Goal: Check status

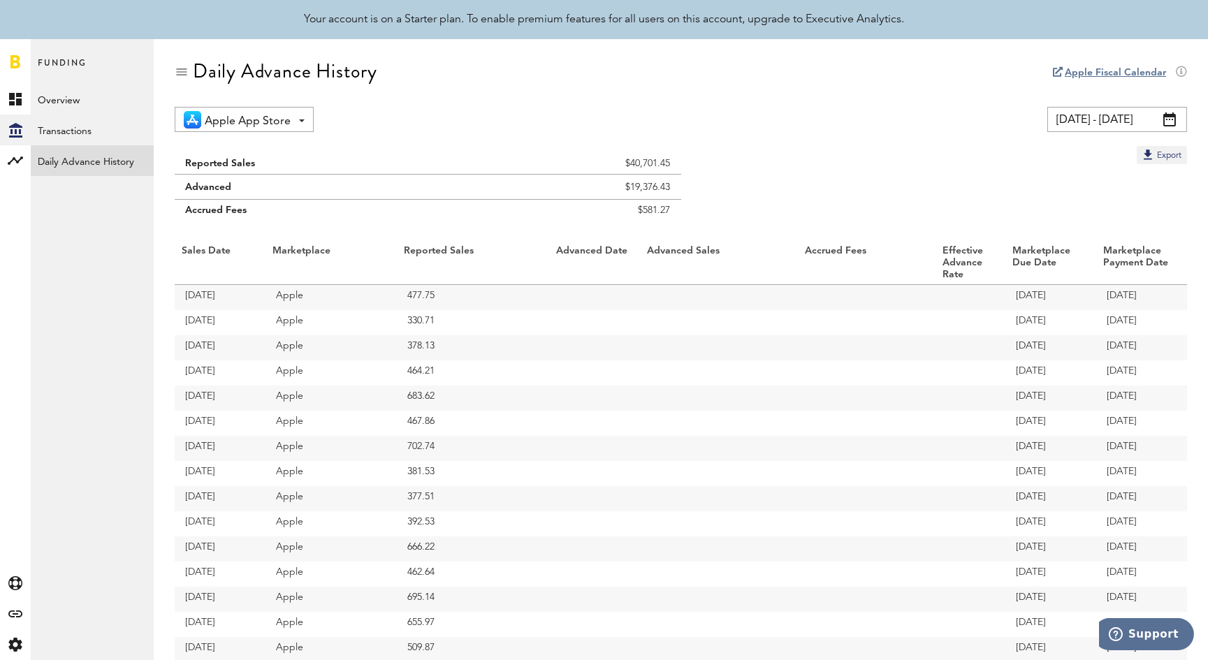
click at [1170, 119] on span at bounding box center [1169, 119] width 13 height 14
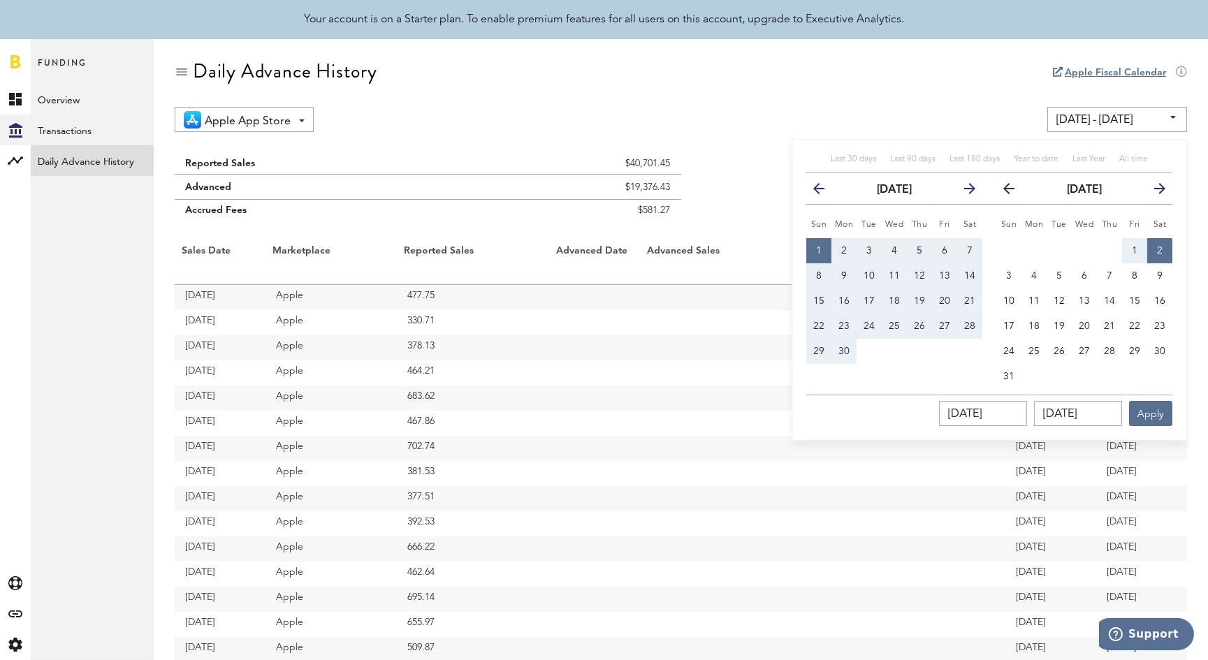
click at [964, 191] on icon "button" at bounding box center [964, 191] width 0 height 0
click at [971, 185] on th "next" at bounding box center [969, 188] width 25 height 31
click at [1006, 273] on span "3" at bounding box center [1009, 276] width 6 height 10
type input "[DATE] - [DATE]"
type input "[DATE]"
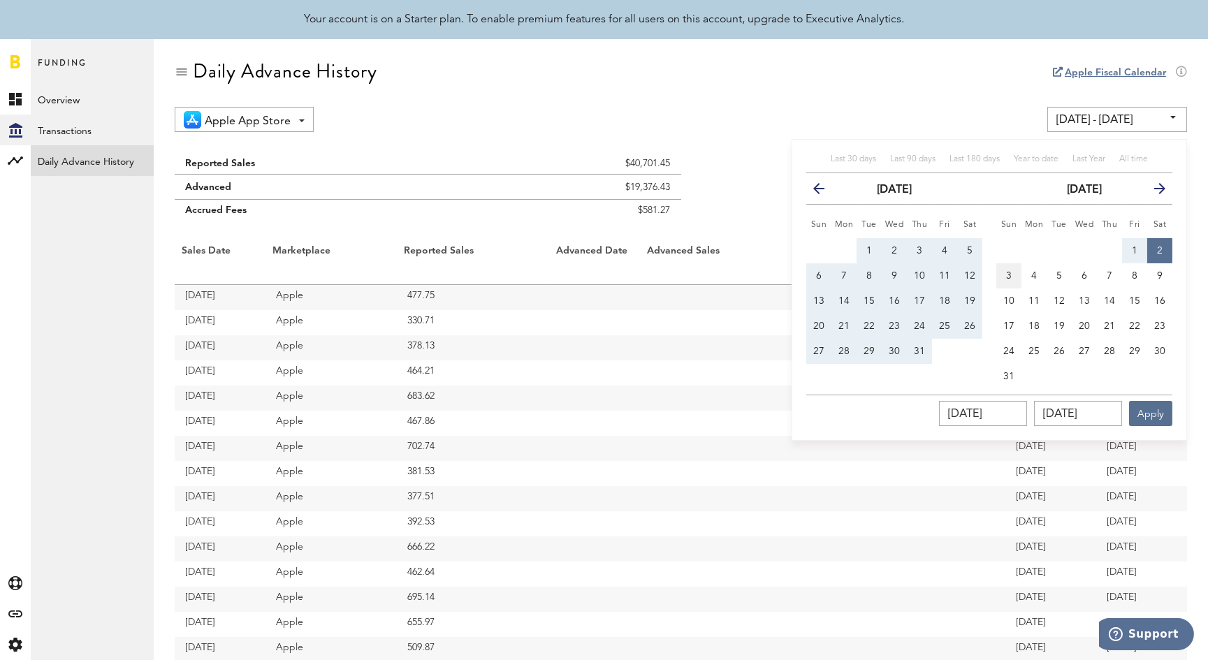
type input "[DATE]"
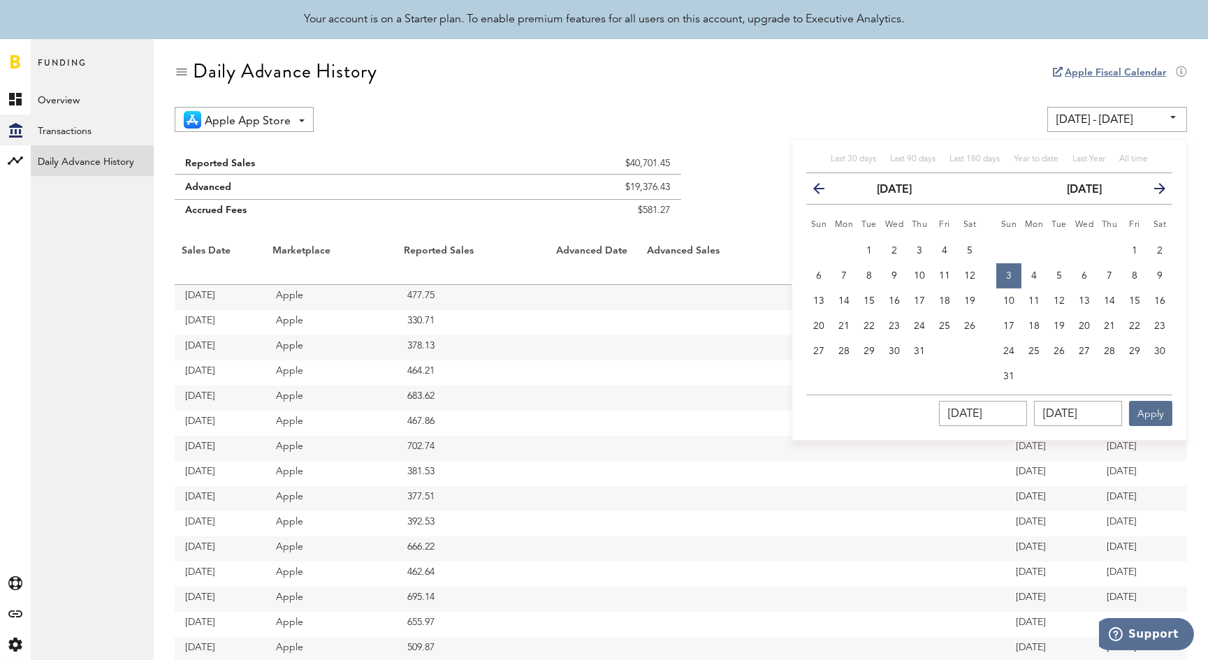
click at [1154, 191] on icon "button" at bounding box center [1154, 191] width 0 height 0
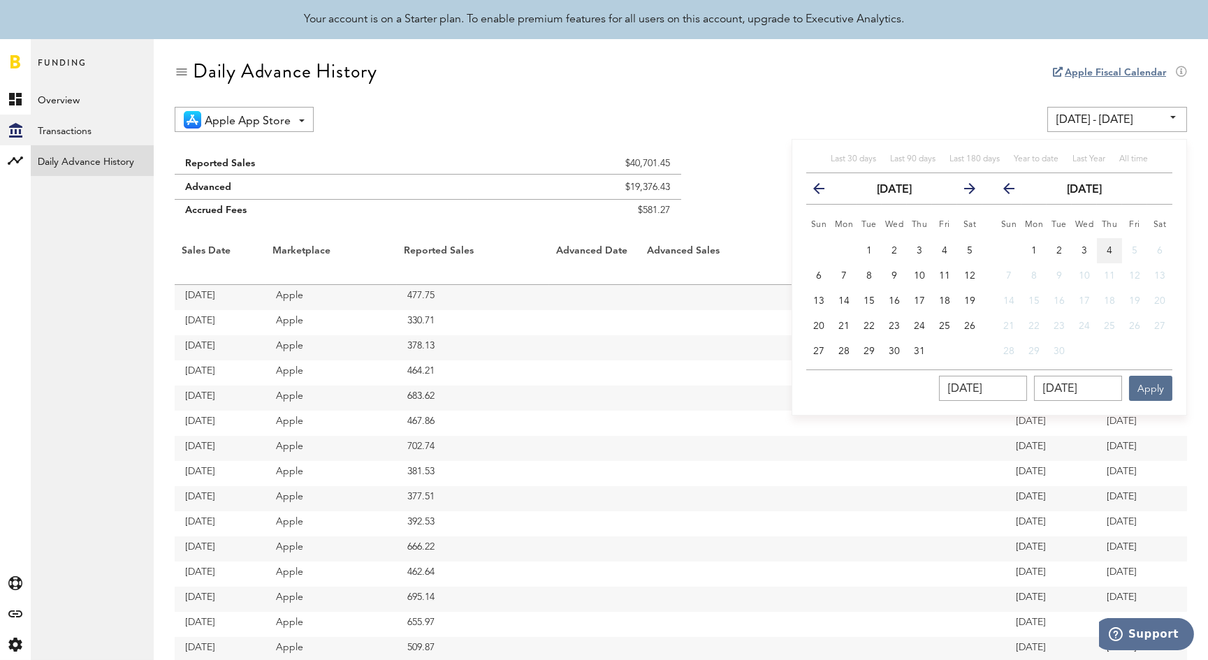
click at [1103, 250] on button "4" at bounding box center [1109, 250] width 25 height 25
type input "[DATE] - [DATE]"
type input "[DATE]"
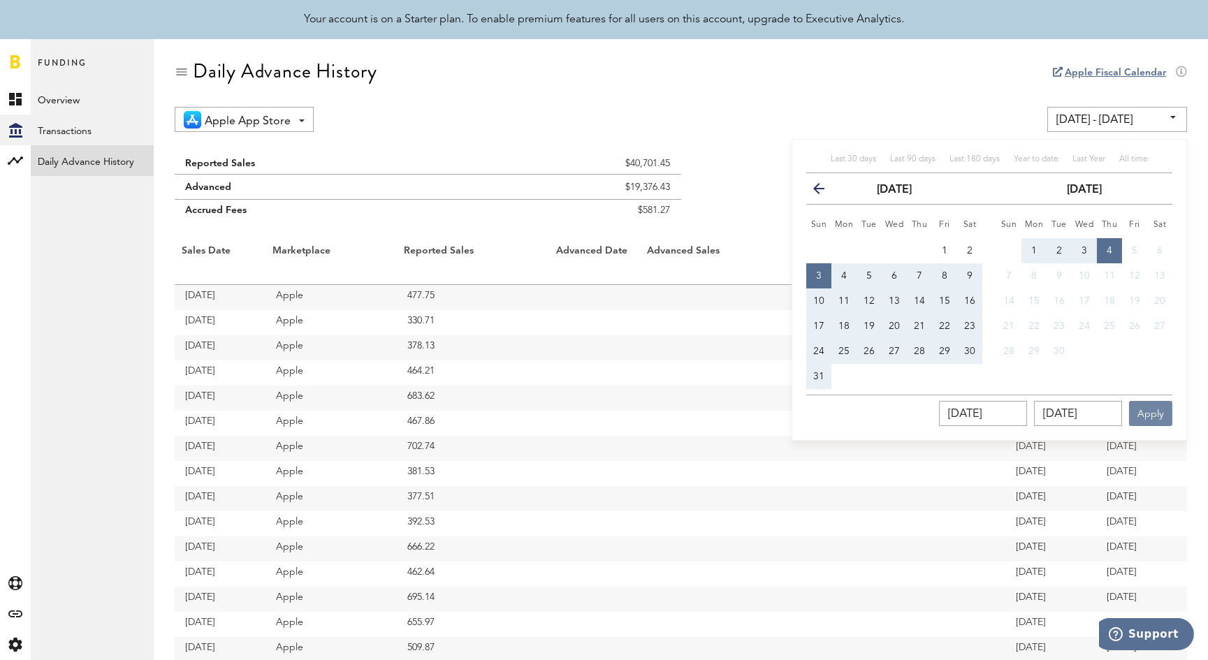
click at [1144, 416] on button "Apply" at bounding box center [1150, 413] width 43 height 25
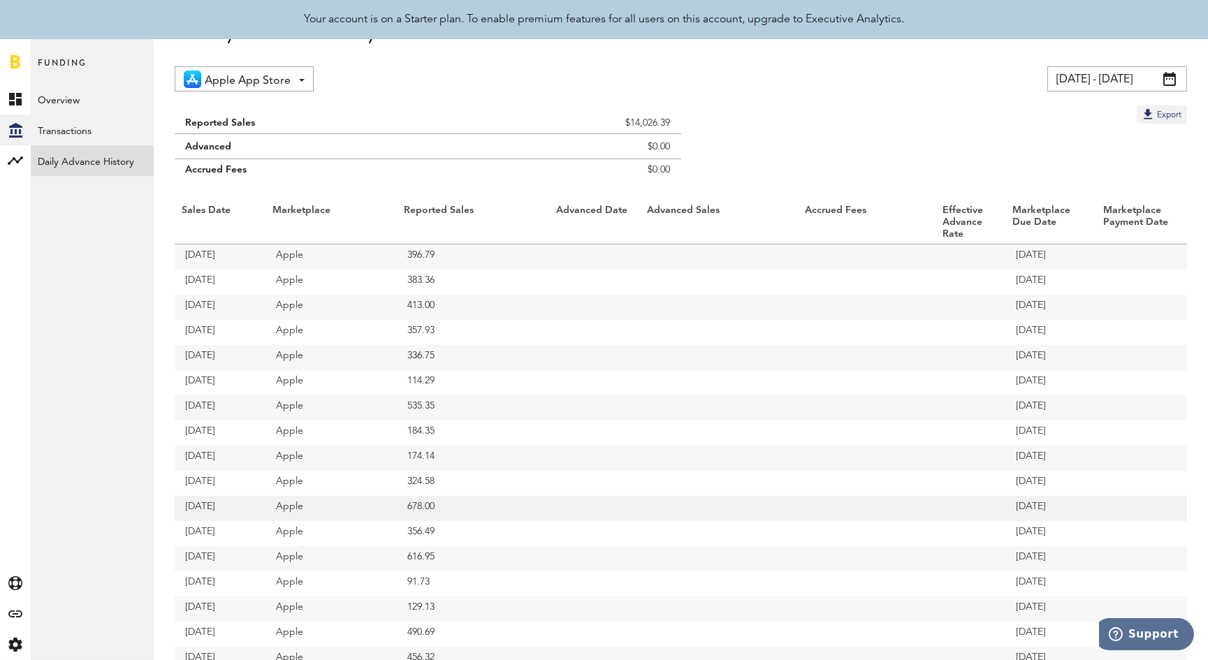
scroll to position [36, 0]
